Goal: Information Seeking & Learning: Understand process/instructions

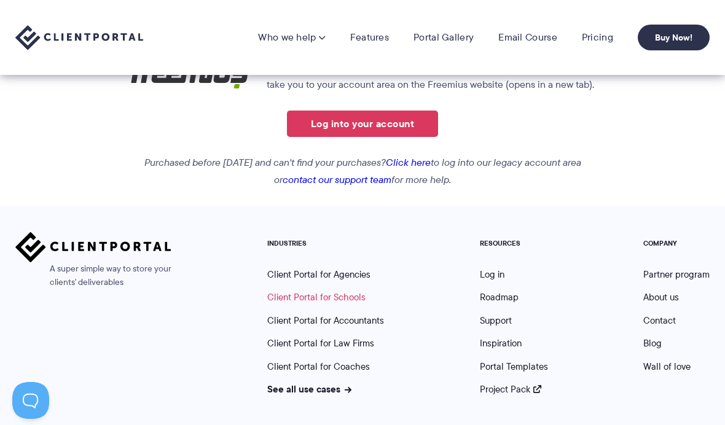
scroll to position [253, 0]
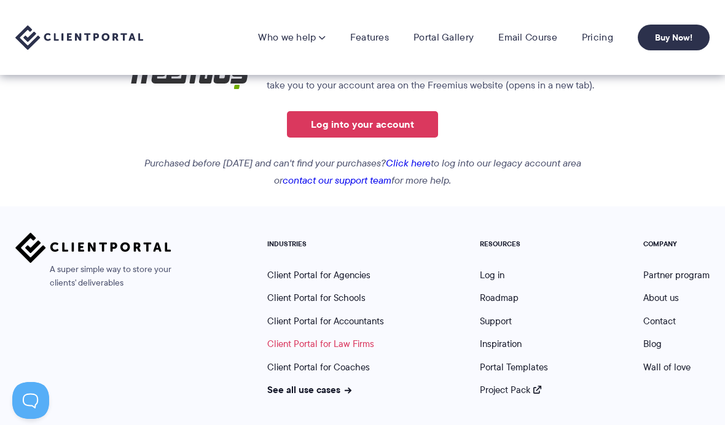
click at [331, 343] on link "Client Portal for Law Firms" at bounding box center [320, 344] width 107 height 14
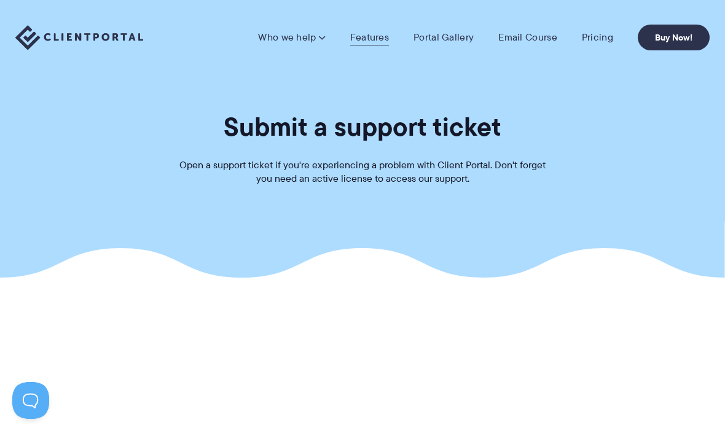
click at [373, 38] on link "Features" at bounding box center [369, 37] width 39 height 12
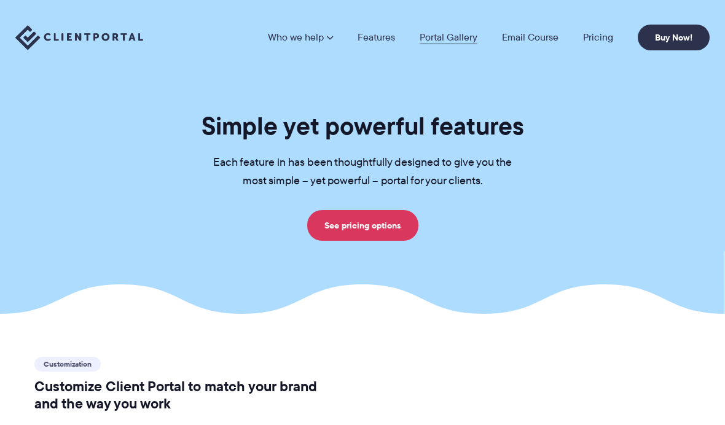
click at [460, 34] on link "Portal Gallery" at bounding box center [449, 38] width 58 height 10
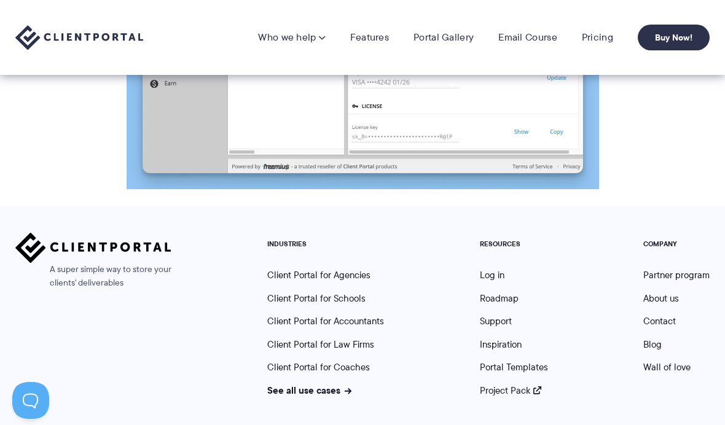
scroll to position [1548, 0]
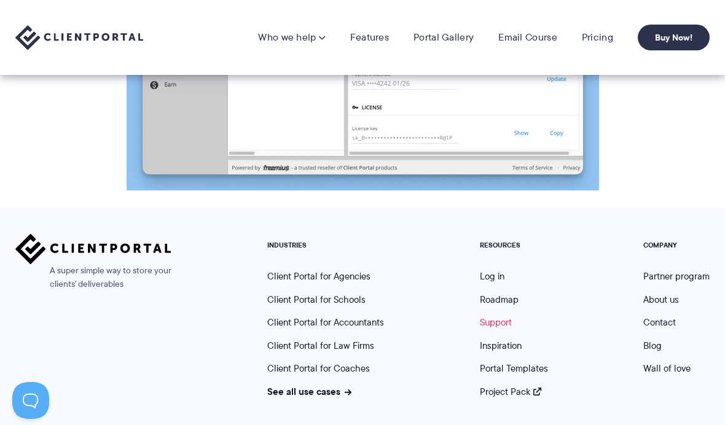
click at [500, 318] on link "Support" at bounding box center [496, 323] width 32 height 14
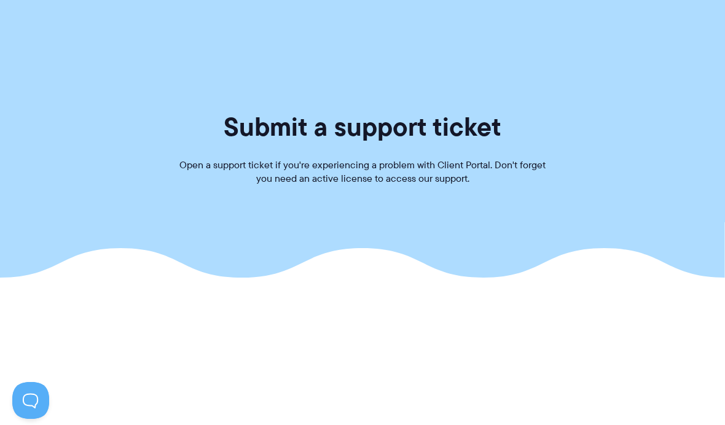
scroll to position [1591, 0]
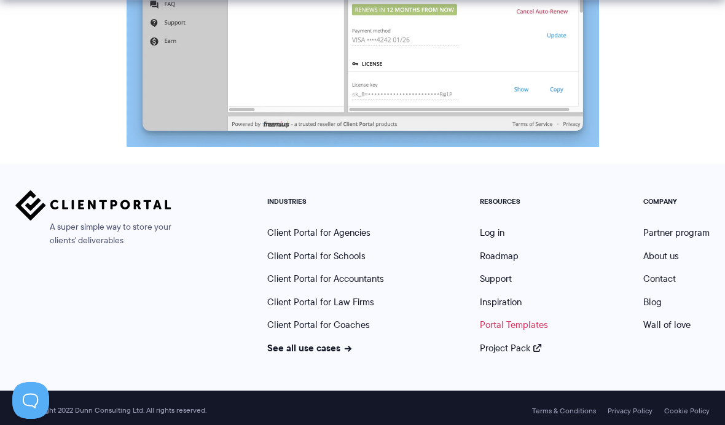
click at [487, 321] on link "Portal Templates" at bounding box center [514, 325] width 68 height 14
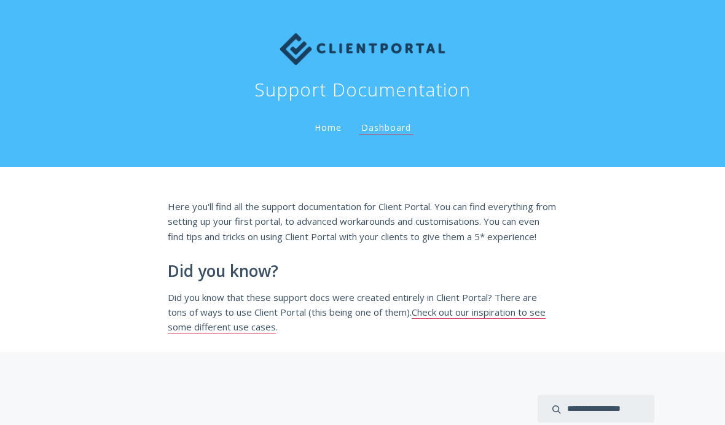
scroll to position [180, 0]
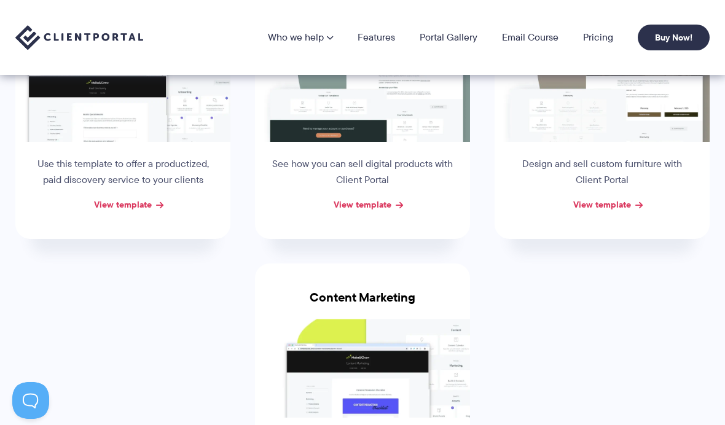
scroll to position [266, 0]
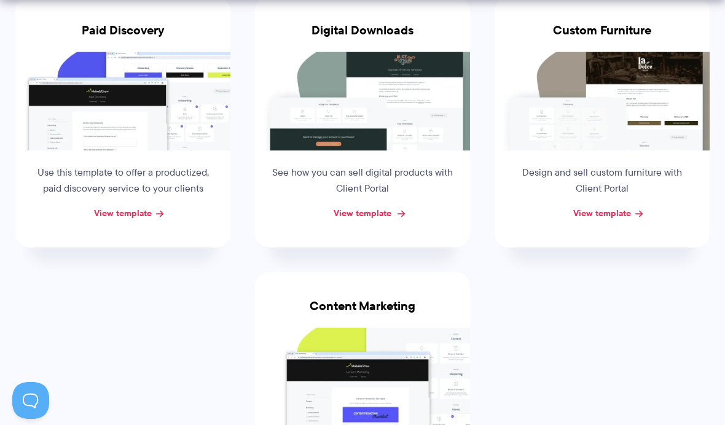
click at [356, 216] on link "View template" at bounding box center [363, 214] width 58 height 14
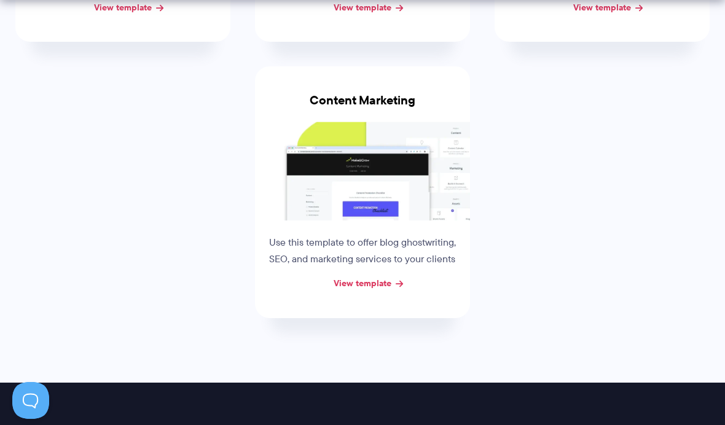
scroll to position [479, 0]
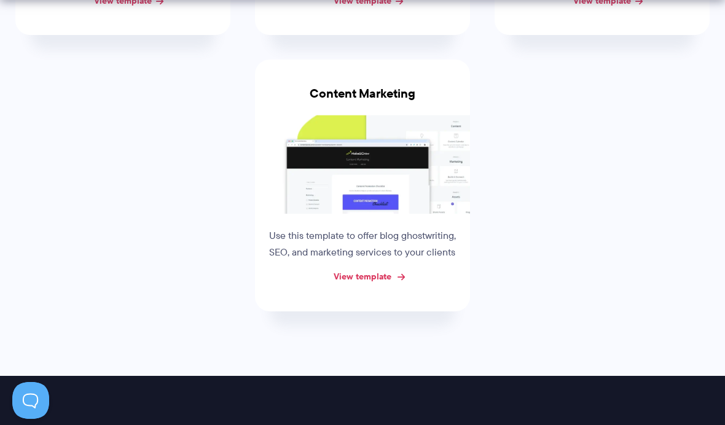
click at [356, 275] on link "View template" at bounding box center [363, 277] width 58 height 14
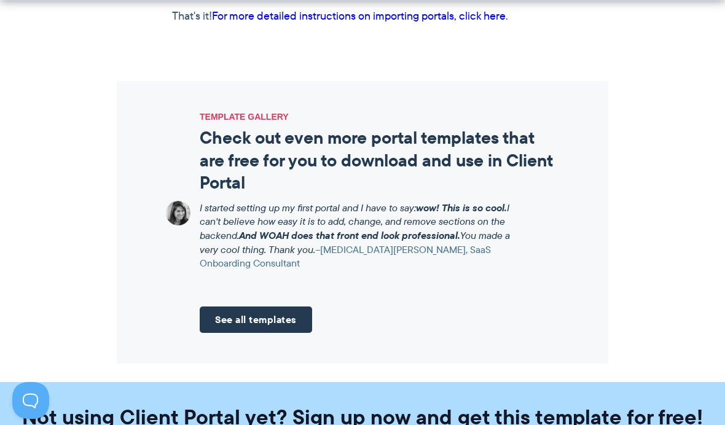
scroll to position [1301, 0]
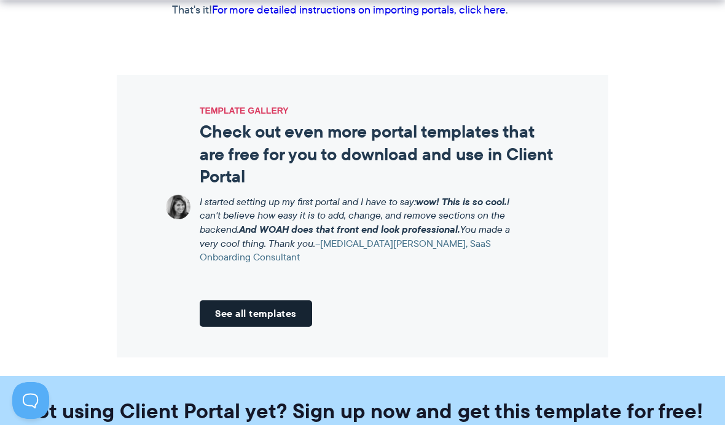
click at [291, 304] on link "See all templates" at bounding box center [256, 314] width 112 height 26
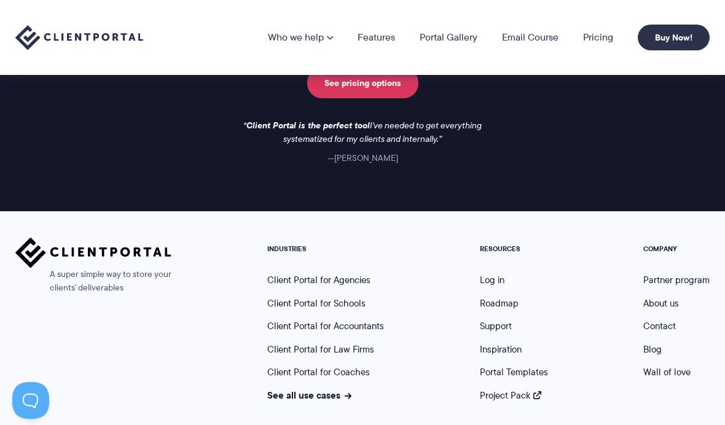
scroll to position [987, 0]
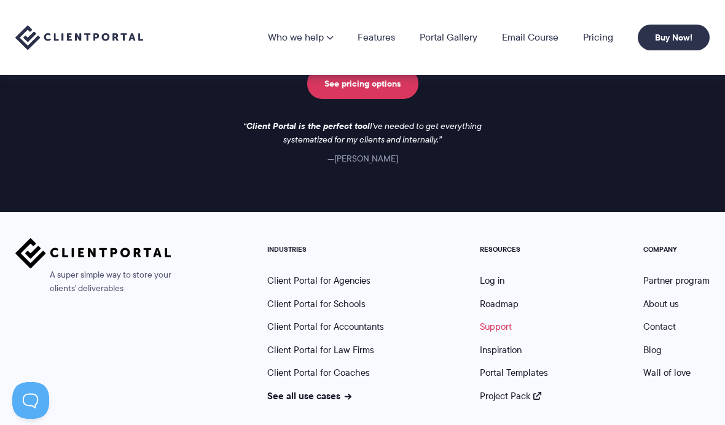
click at [492, 322] on link "Support" at bounding box center [496, 327] width 32 height 14
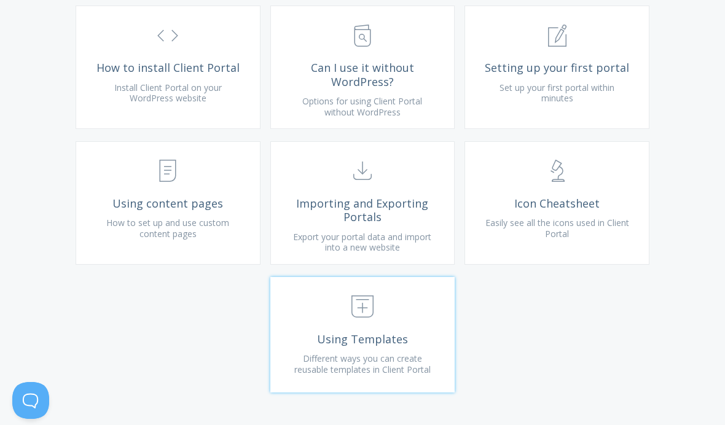
scroll to position [516, 0]
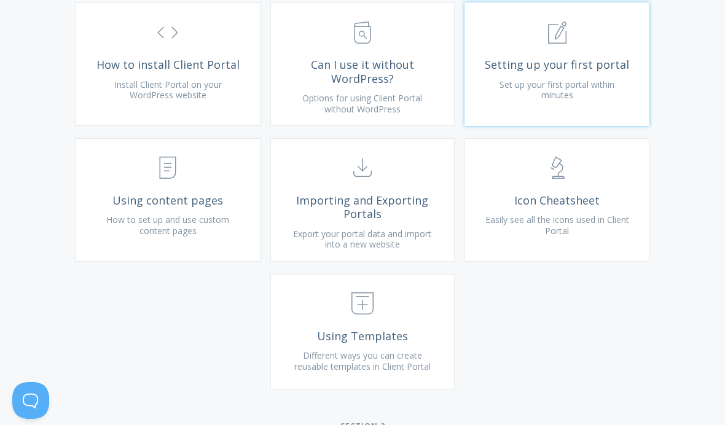
click at [577, 72] on span "Setting up your first portal" at bounding box center [557, 65] width 147 height 14
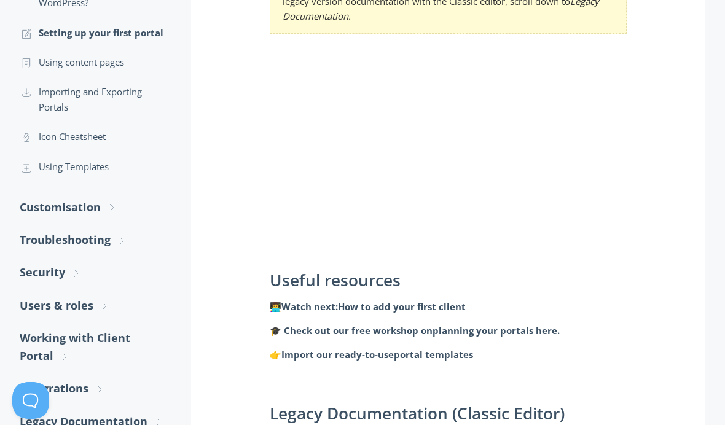
scroll to position [390, 0]
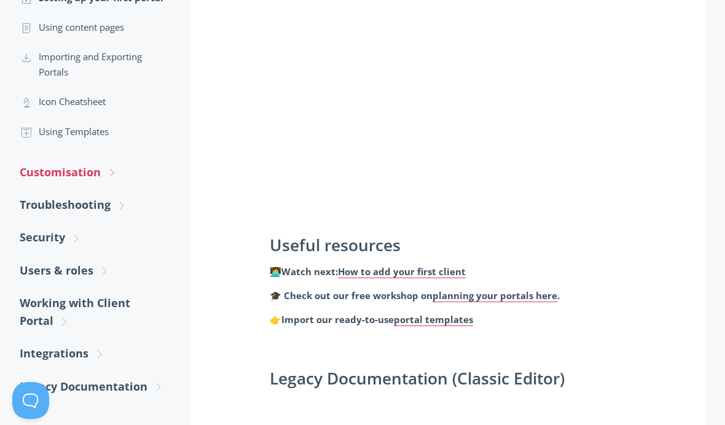
click at [100, 168] on link "Customisation .st0{fill:none;stroke:#000000;stroke-width:2;stroke-miterlimit:10…" at bounding box center [93, 172] width 147 height 33
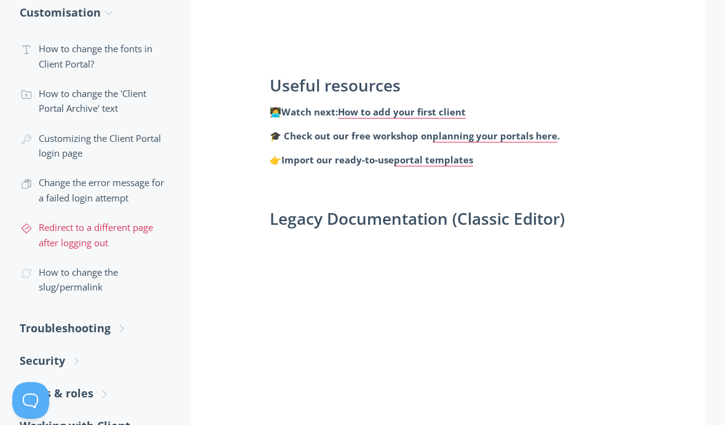
scroll to position [557, 0]
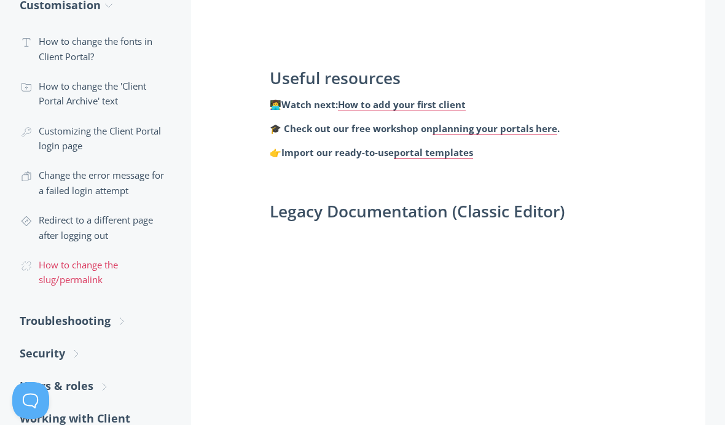
click at [63, 276] on link ".cls-1{fill:none;stroke:#000;stroke-miterlimit:10;stroke-width:2px;} 1. General…" at bounding box center [93, 272] width 147 height 45
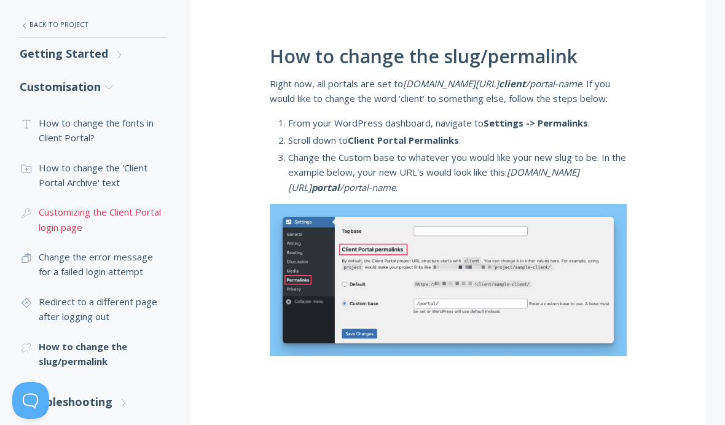
scroll to position [230, 0]
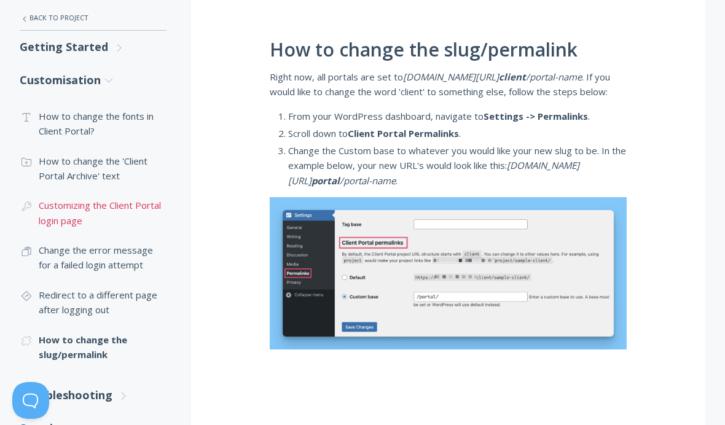
click at [104, 205] on link ".cls-1{fill:none;stroke:#000;stroke-miterlimit:10;stroke-width:2px;} 1. General…" at bounding box center [93, 213] width 147 height 45
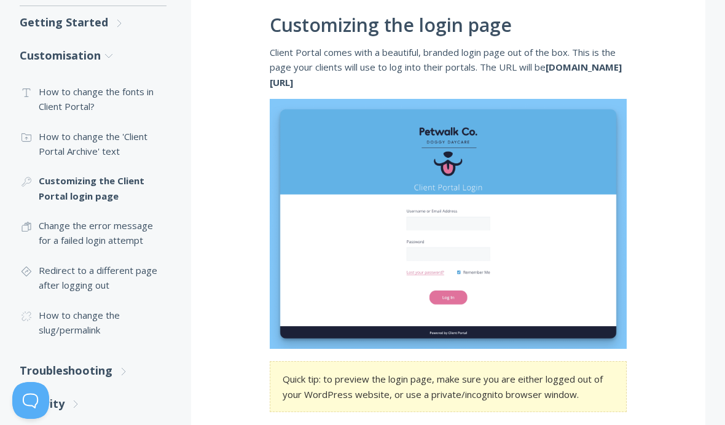
scroll to position [212, 0]
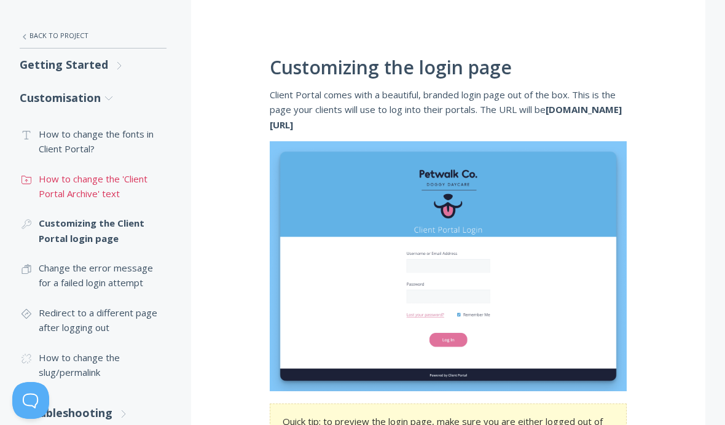
click at [55, 191] on link ".st0{fill:none;stroke:#000000;stroke-width:2;stroke-miterlimit:10;} Untitled-15…" at bounding box center [93, 186] width 147 height 45
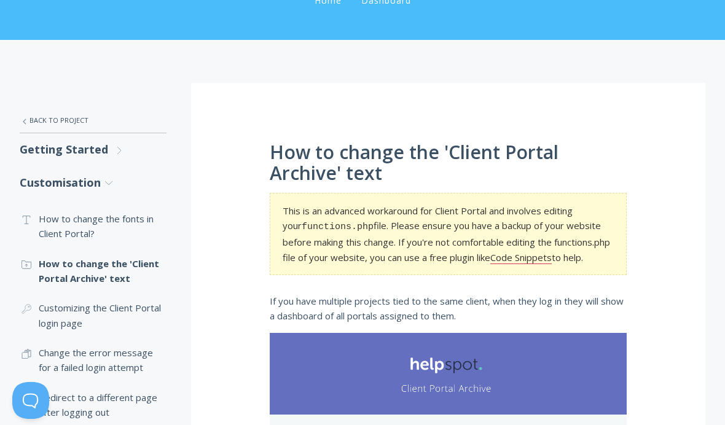
scroll to position [166, 0]
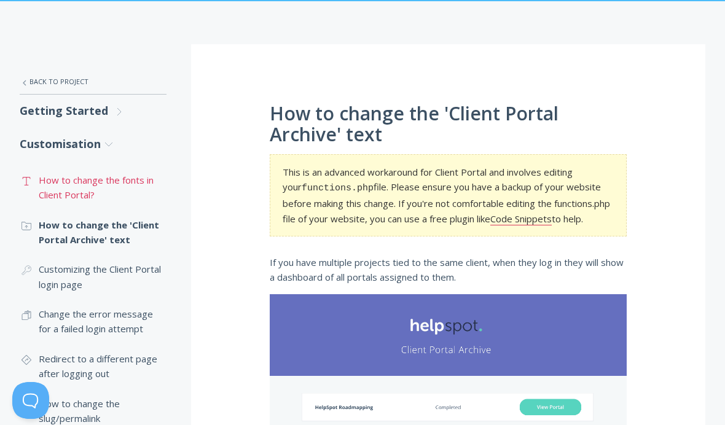
click at [89, 195] on link ".st0{fill:none;stroke:#000000;stroke-width:2;stroke-miterlimit:10;} Untitled-16…" at bounding box center [93, 187] width 147 height 45
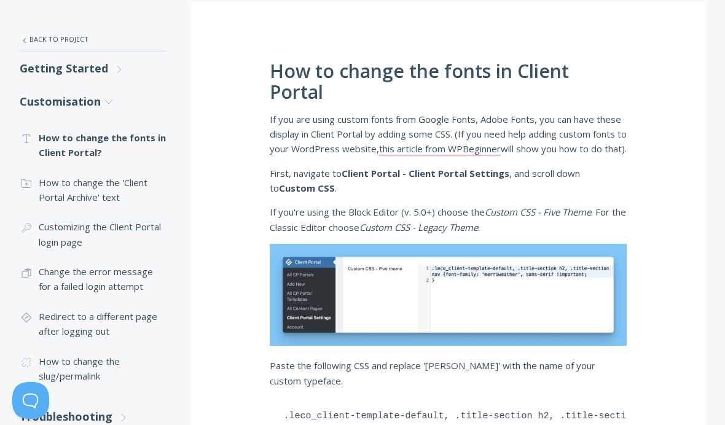
scroll to position [252, 0]
